Goal: Browse casually: Explore the website without a specific task or goal

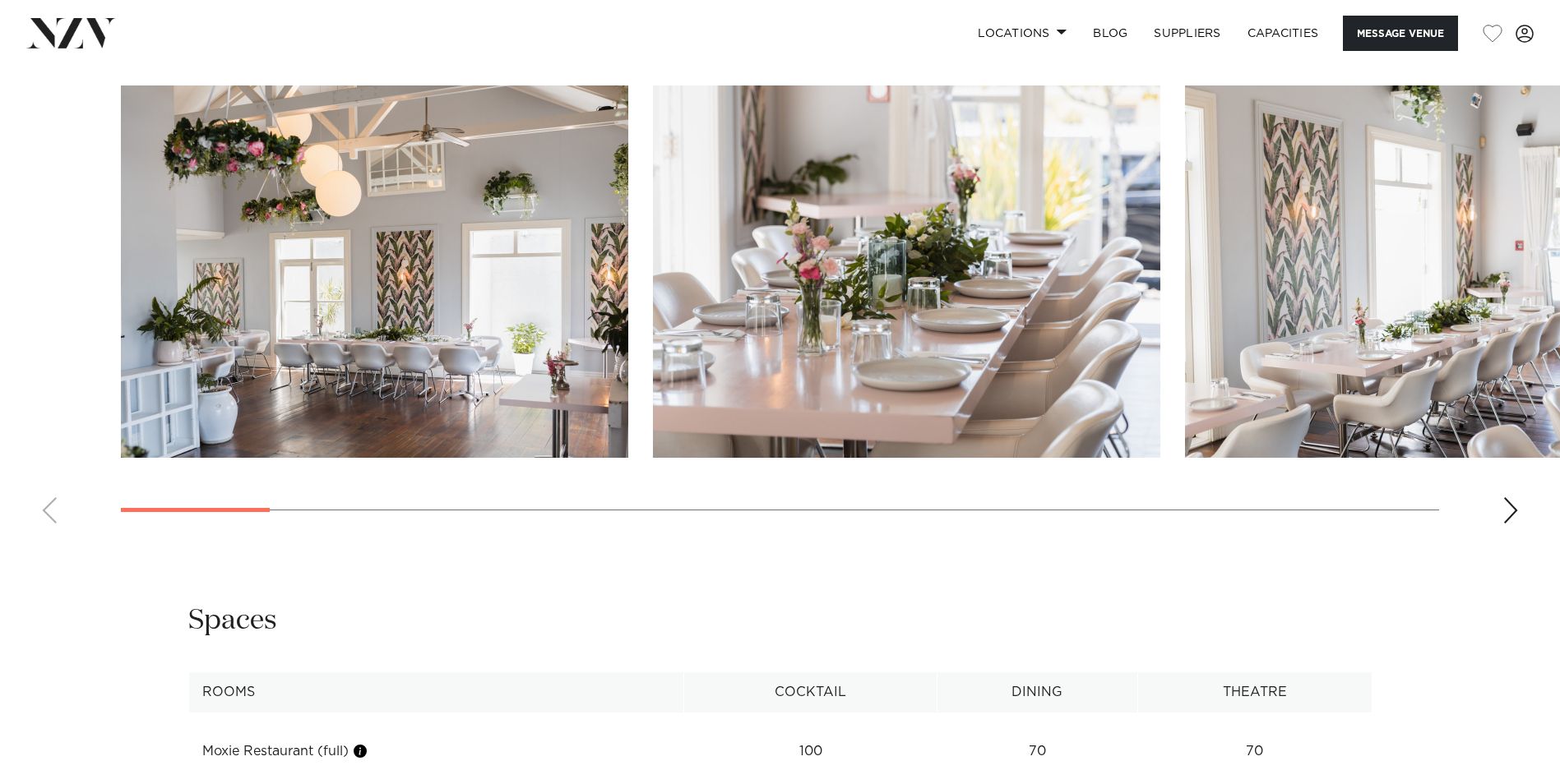
scroll to position [1727, 0]
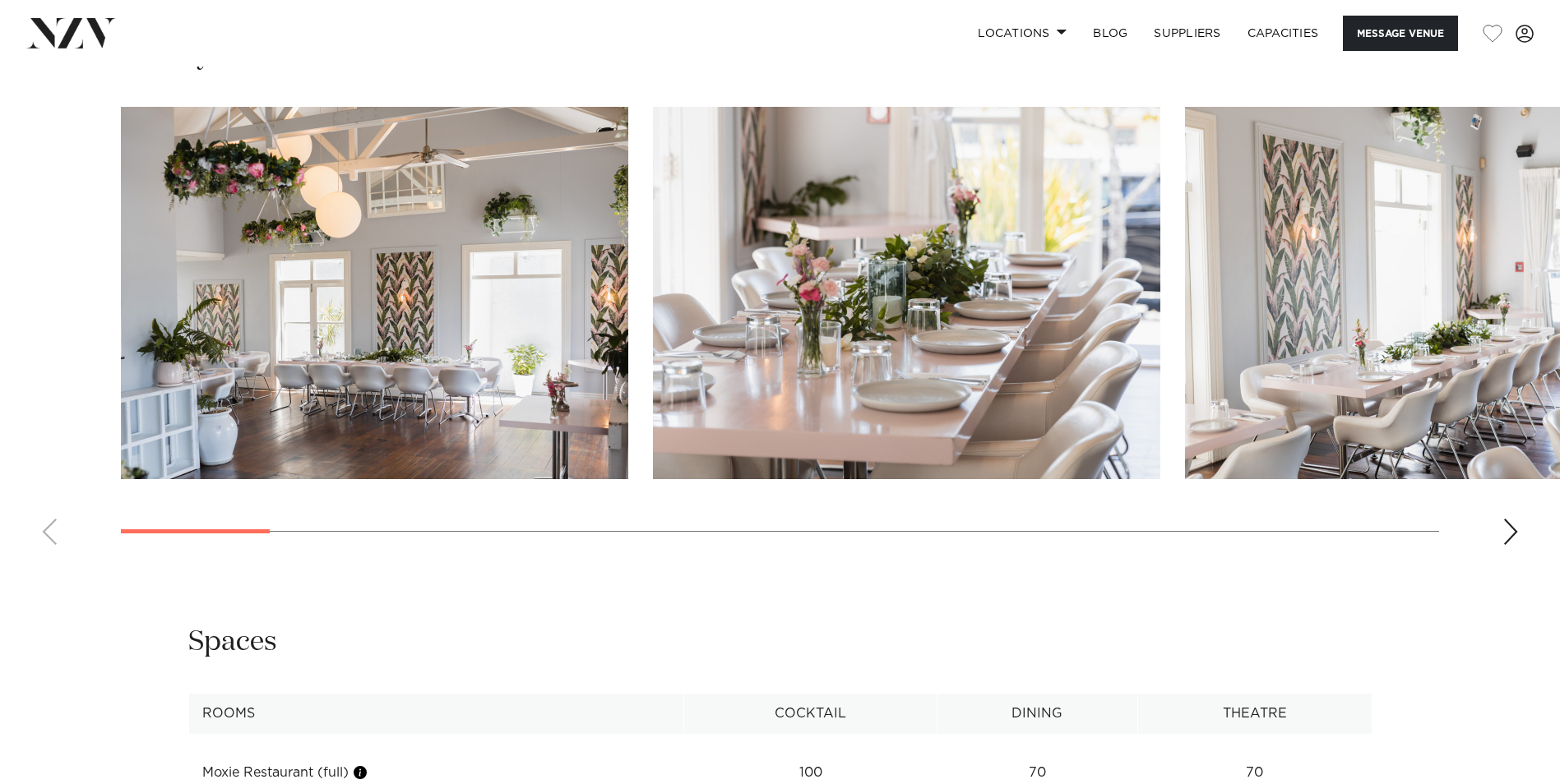
click at [1513, 526] on div "Next slide" at bounding box center [1510, 532] width 16 height 27
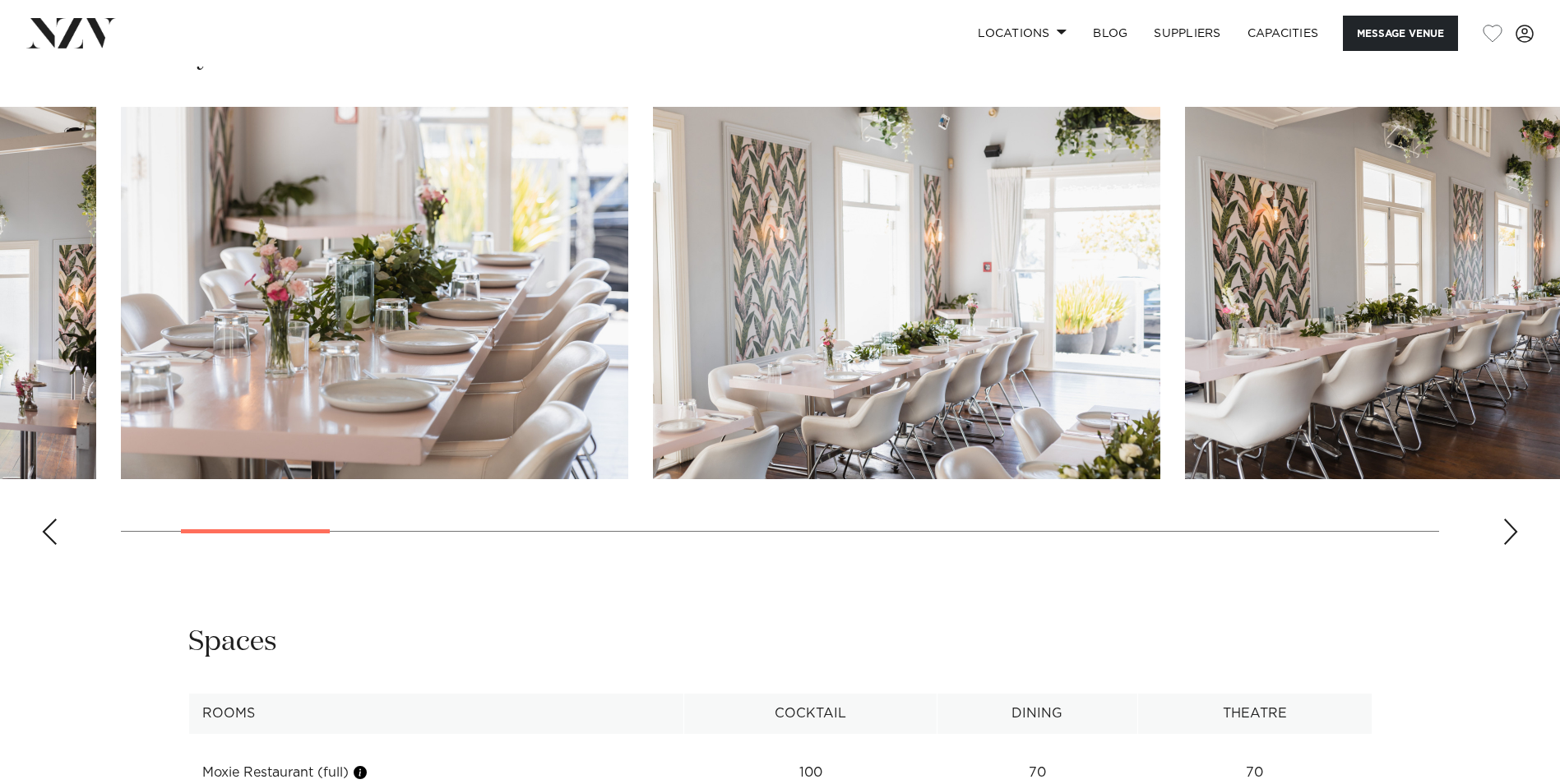
click at [1513, 526] on div "Next slide" at bounding box center [1510, 532] width 16 height 27
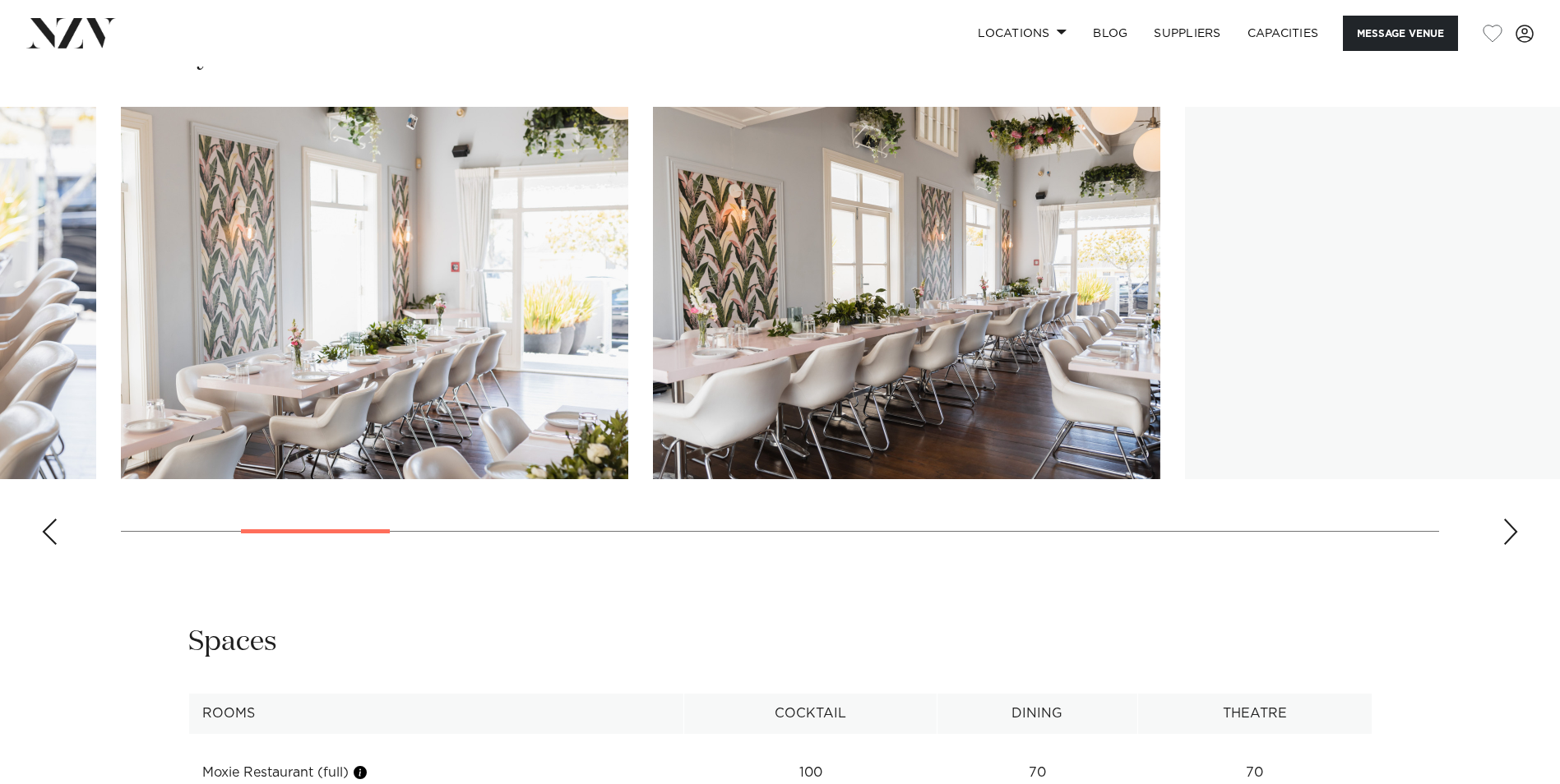
click at [1513, 526] on div "Next slide" at bounding box center [1510, 532] width 16 height 27
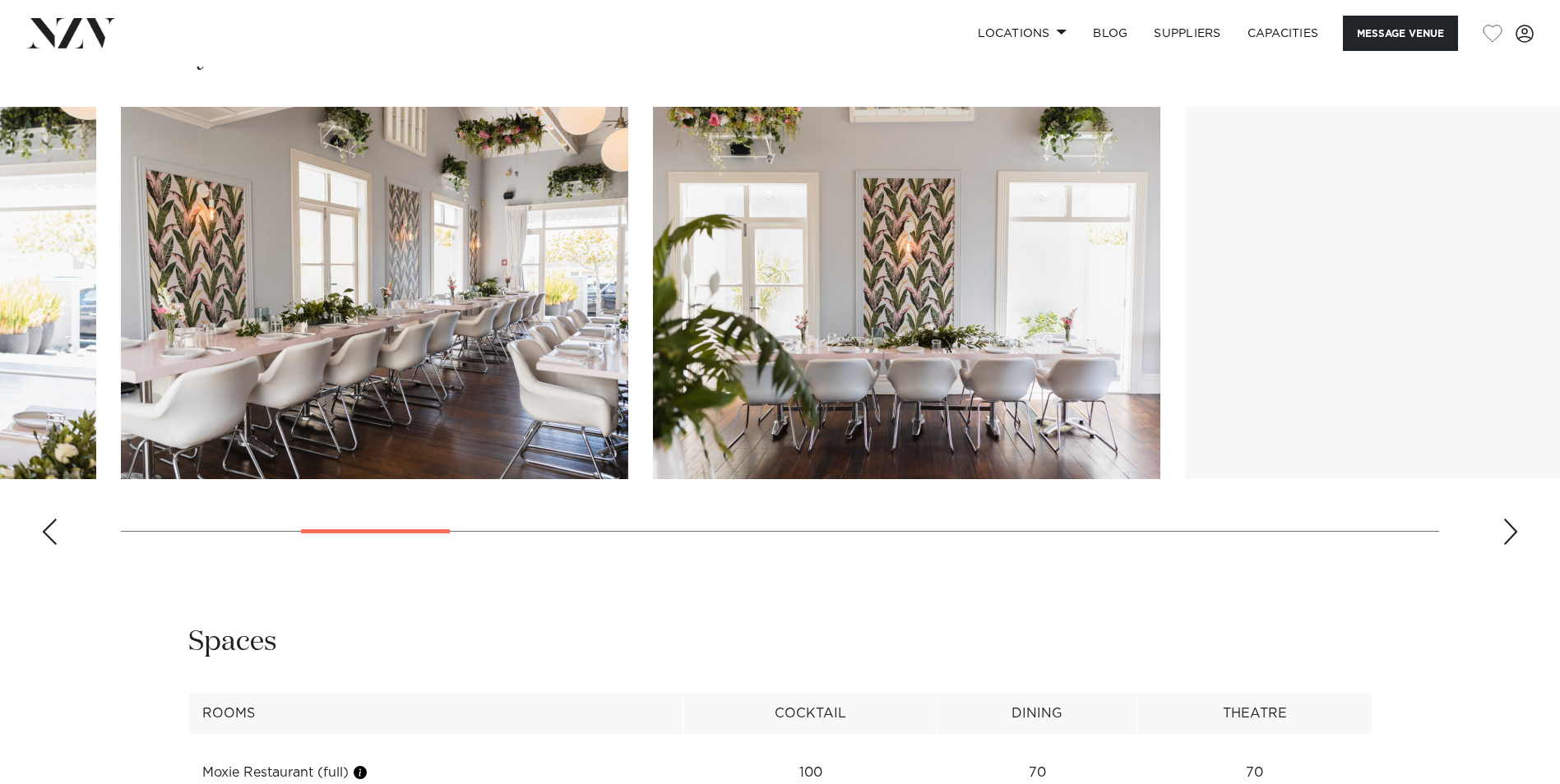
click at [1513, 526] on div "Next slide" at bounding box center [1510, 532] width 16 height 27
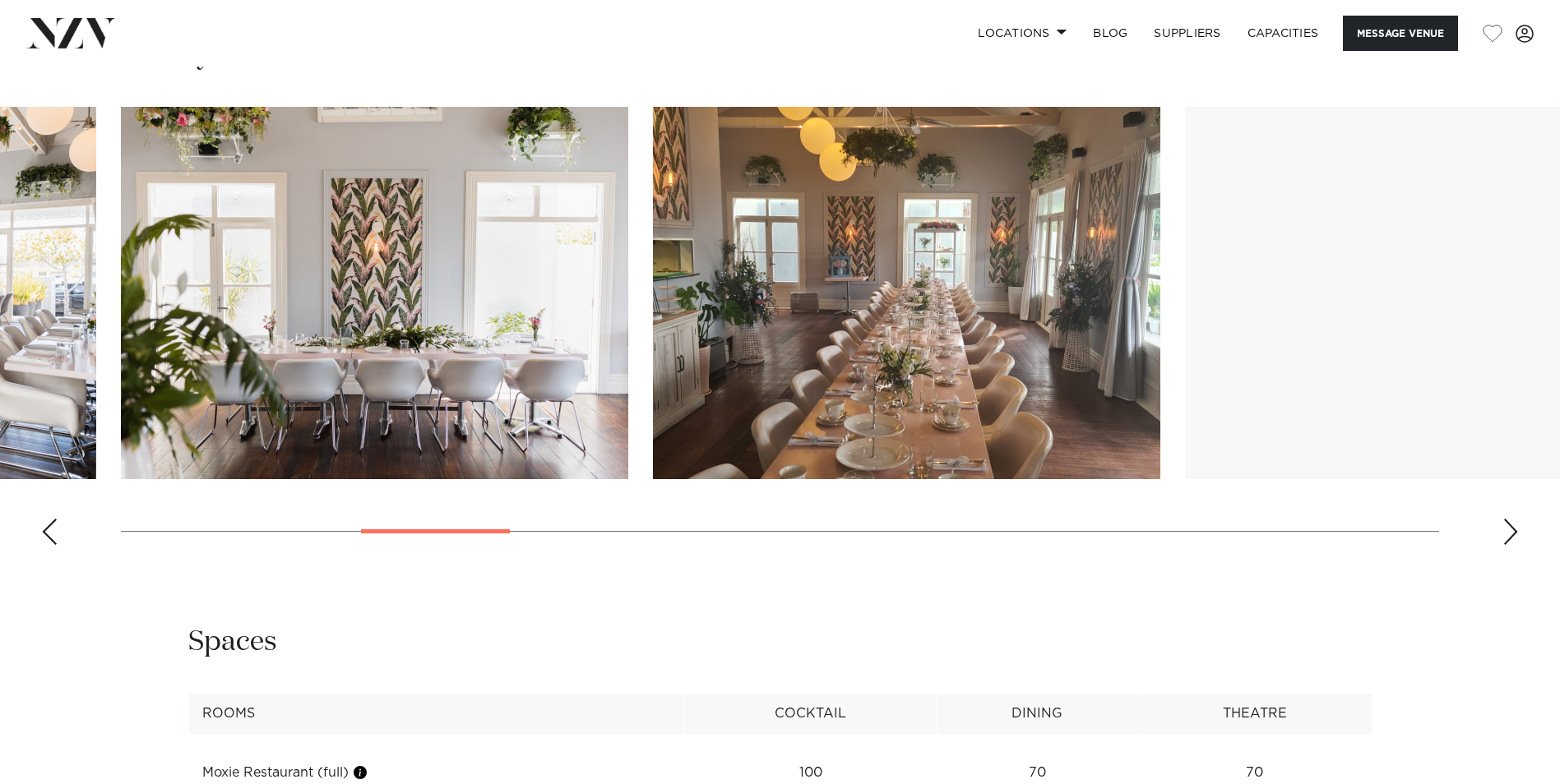
click at [1513, 526] on div "Next slide" at bounding box center [1510, 532] width 16 height 27
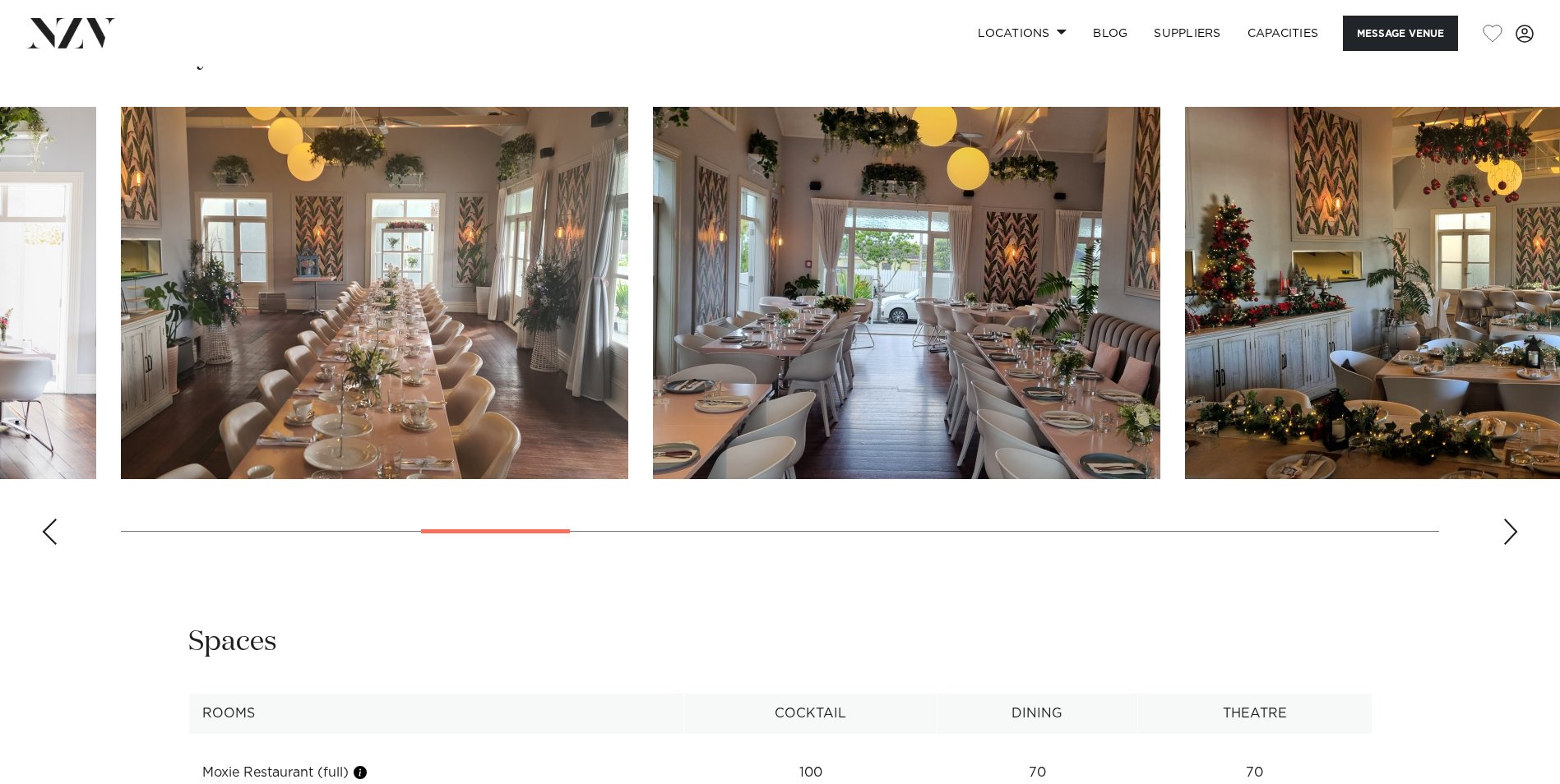
click at [1513, 526] on div "Next slide" at bounding box center [1510, 532] width 16 height 27
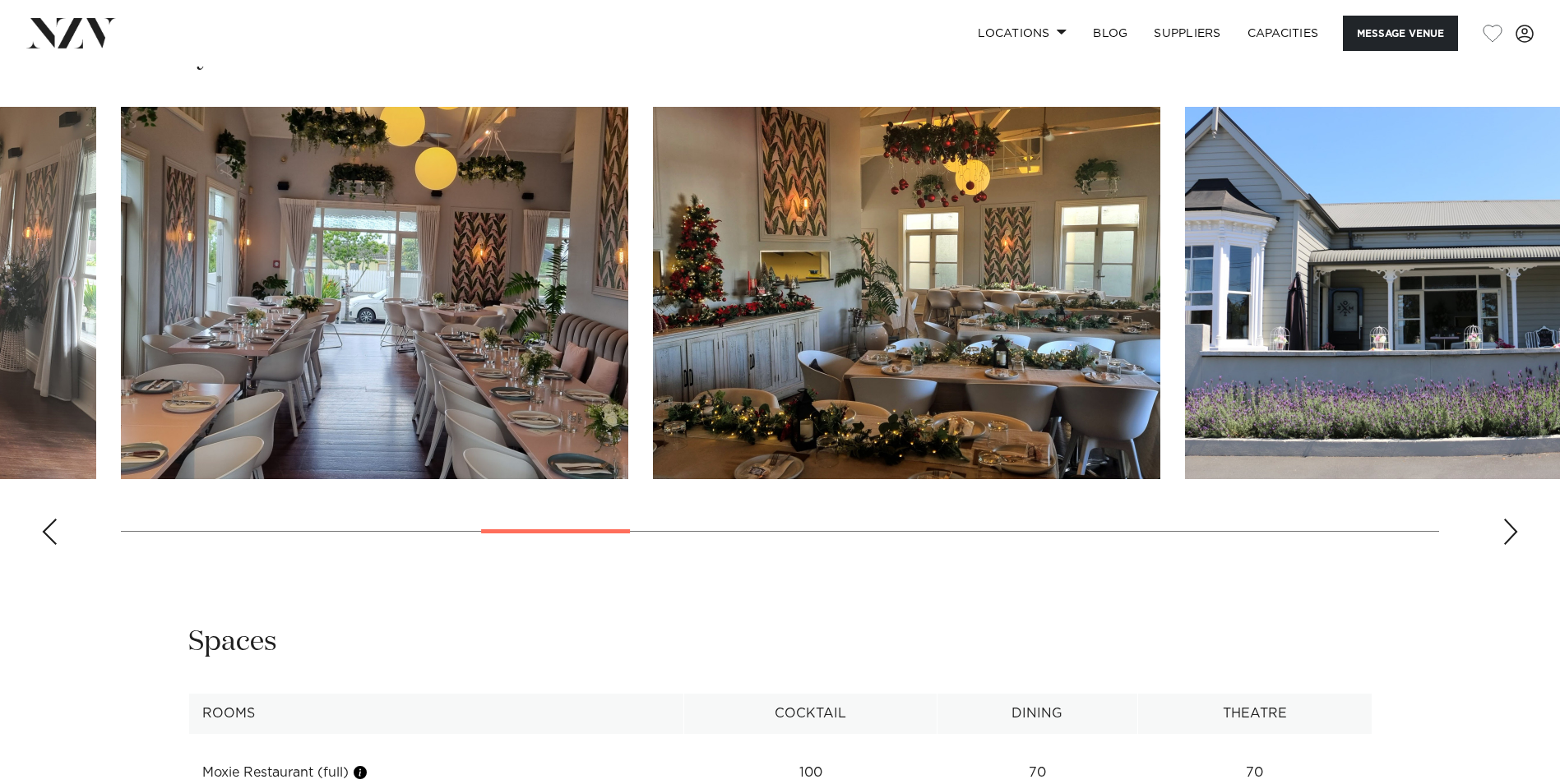
click at [1513, 526] on div "Next slide" at bounding box center [1510, 532] width 16 height 27
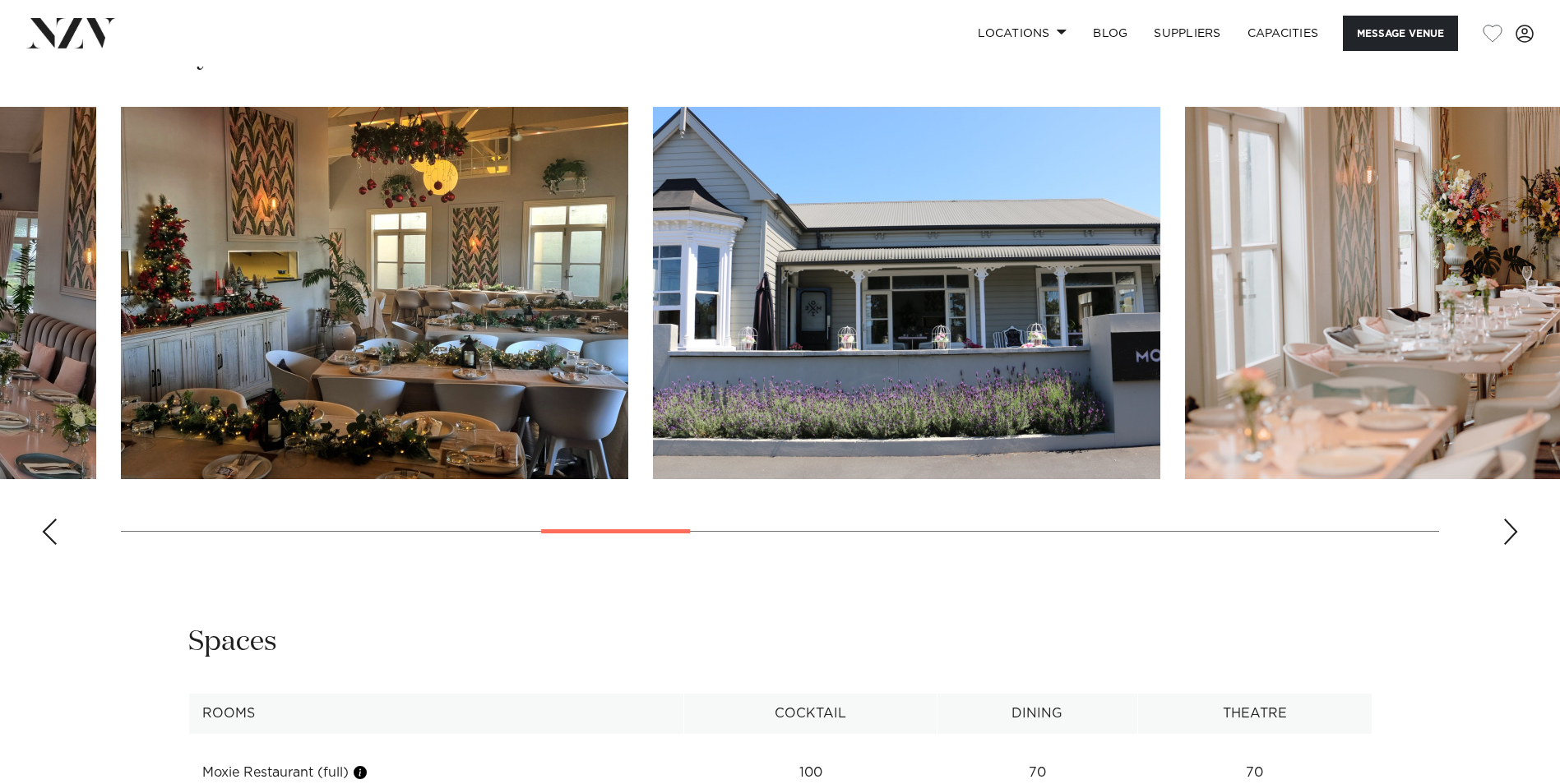
click at [1513, 526] on div "Next slide" at bounding box center [1510, 532] width 16 height 27
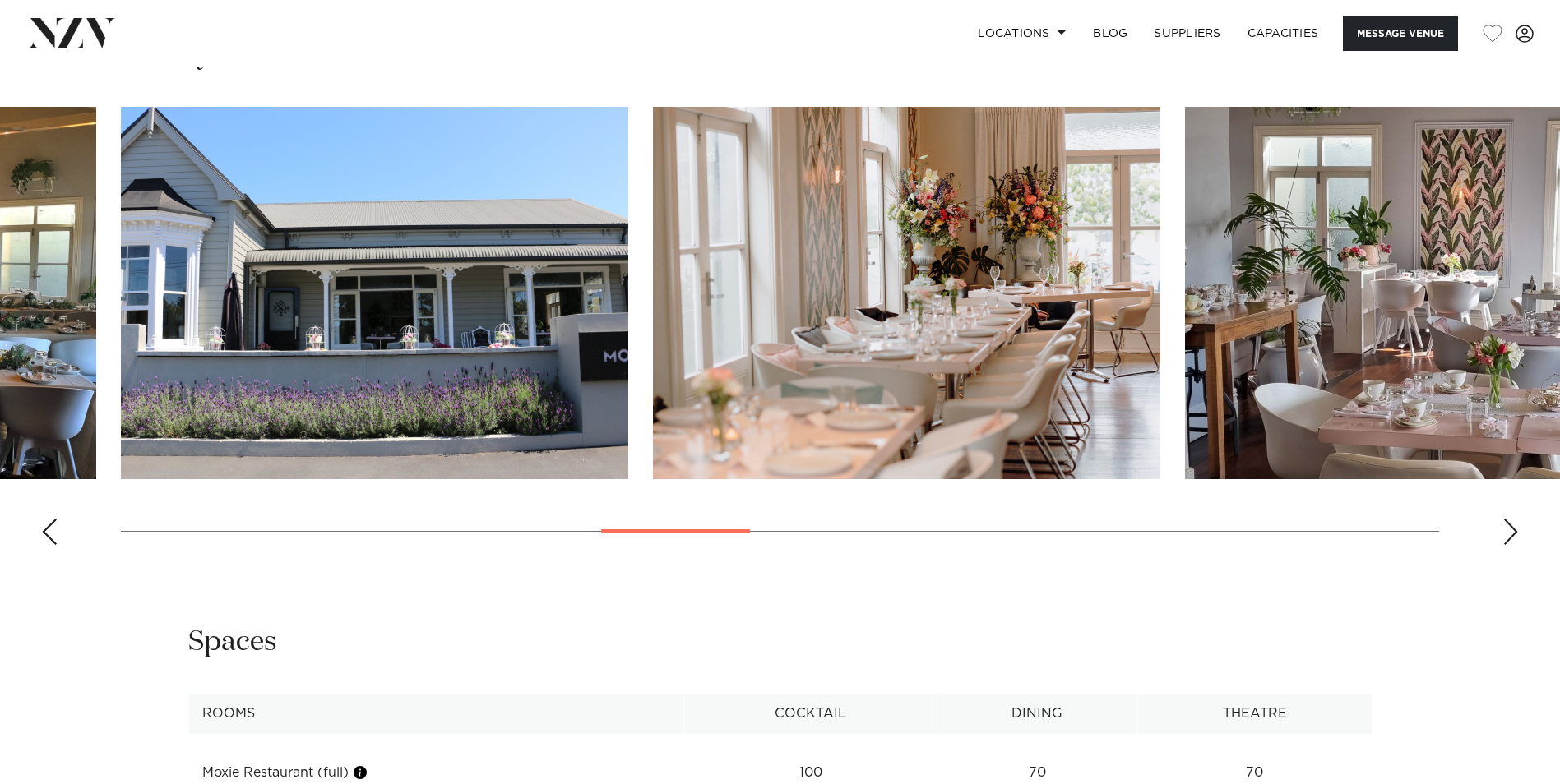
click at [1513, 526] on div "Next slide" at bounding box center [1510, 532] width 16 height 27
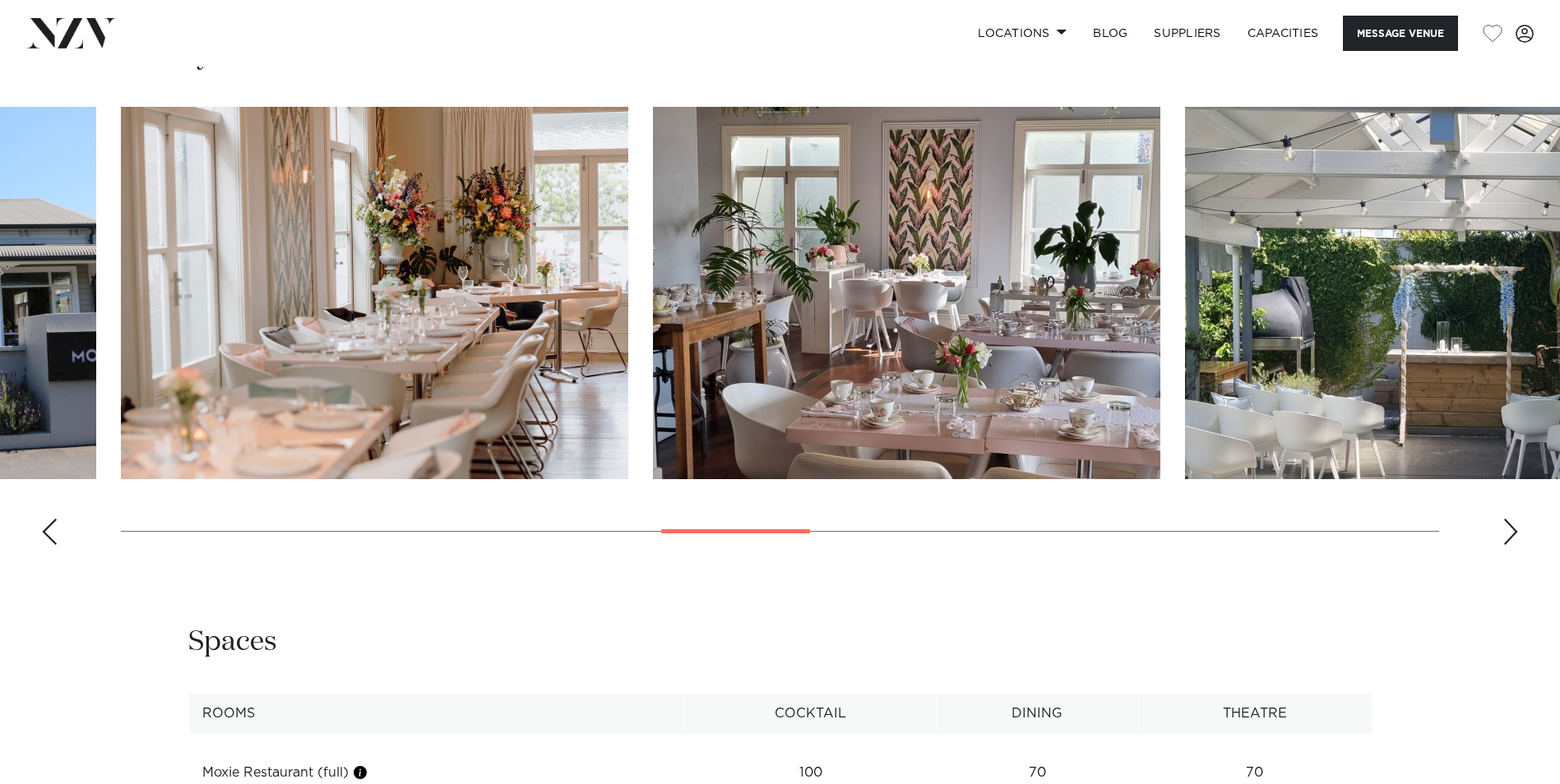
click at [1513, 526] on div "Next slide" at bounding box center [1510, 532] width 16 height 27
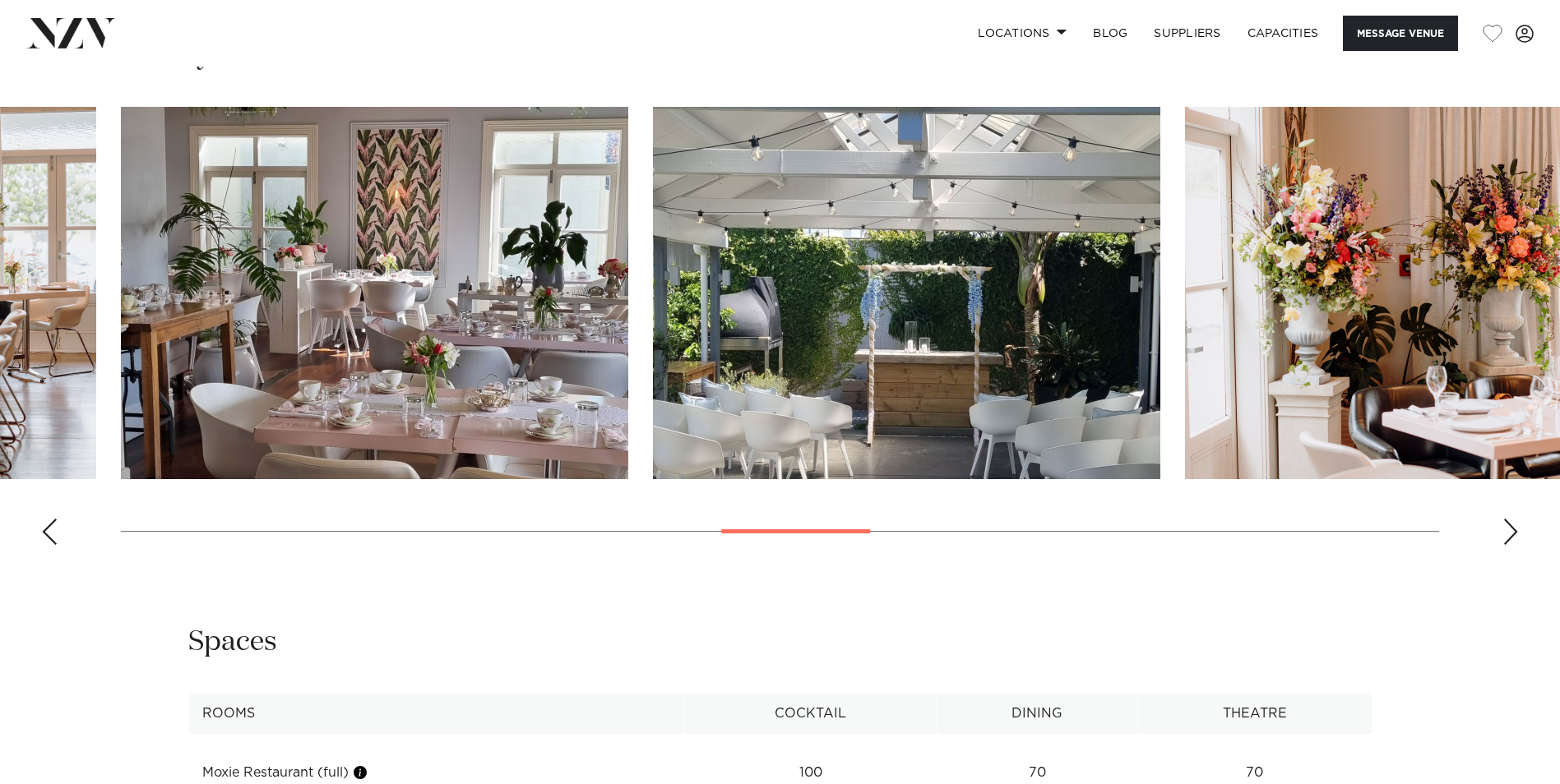
click at [1513, 526] on div "Next slide" at bounding box center [1510, 532] width 16 height 27
